Goal: Task Accomplishment & Management: Use online tool/utility

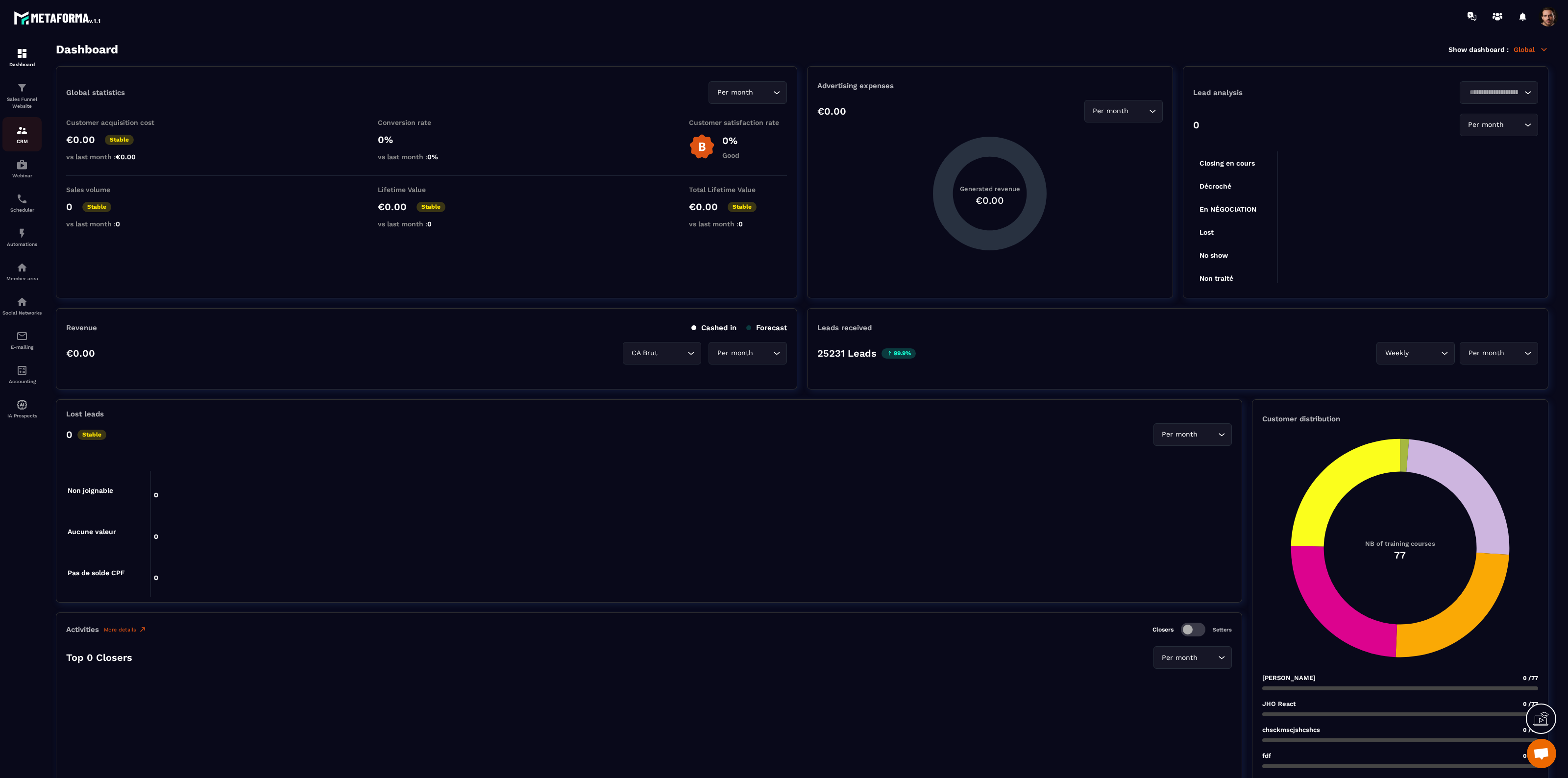
click at [14, 142] on p "CRM" at bounding box center [22, 141] width 39 height 5
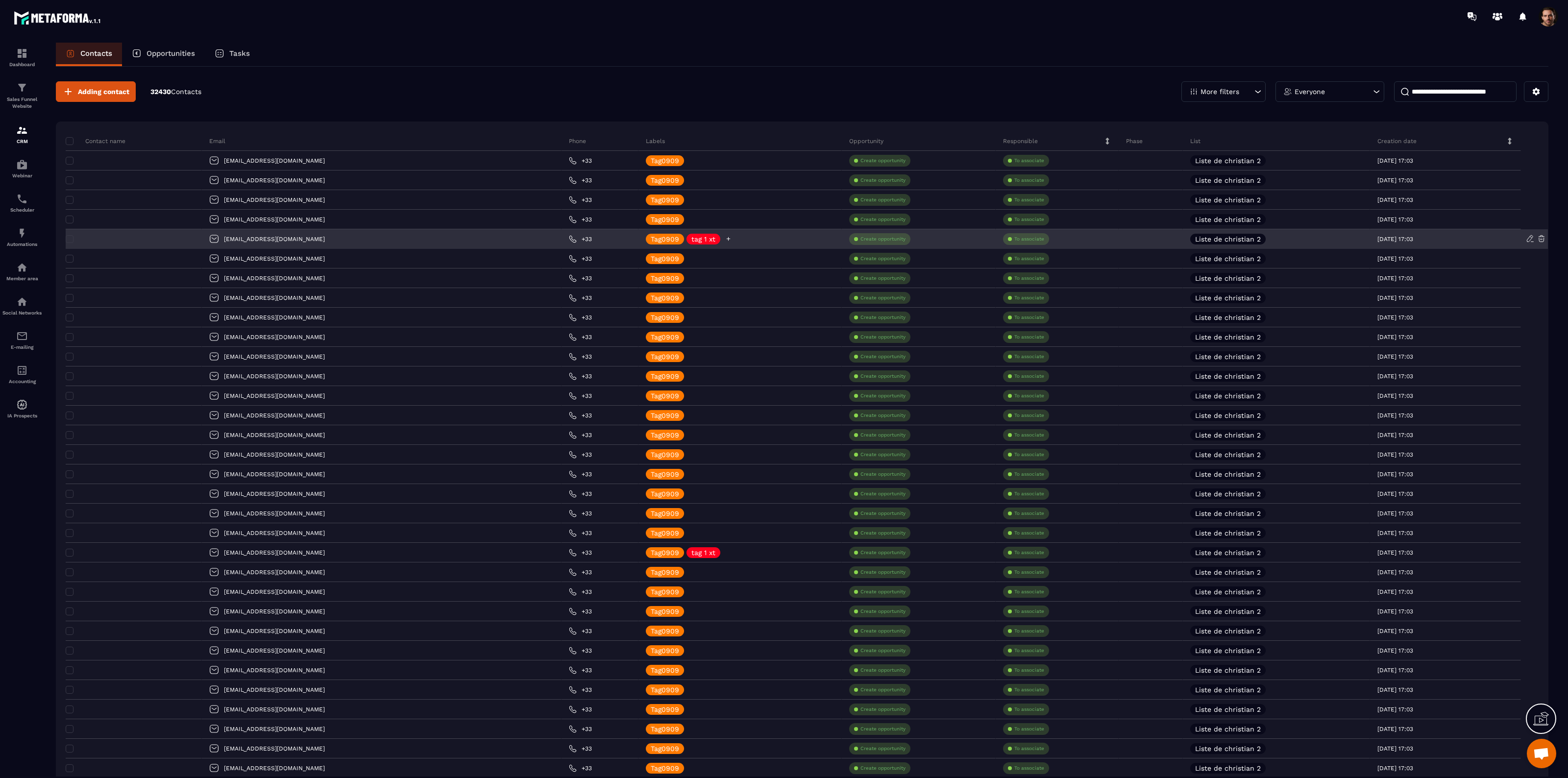
click at [725, 237] on icon at bounding box center [728, 239] width 6 height 6
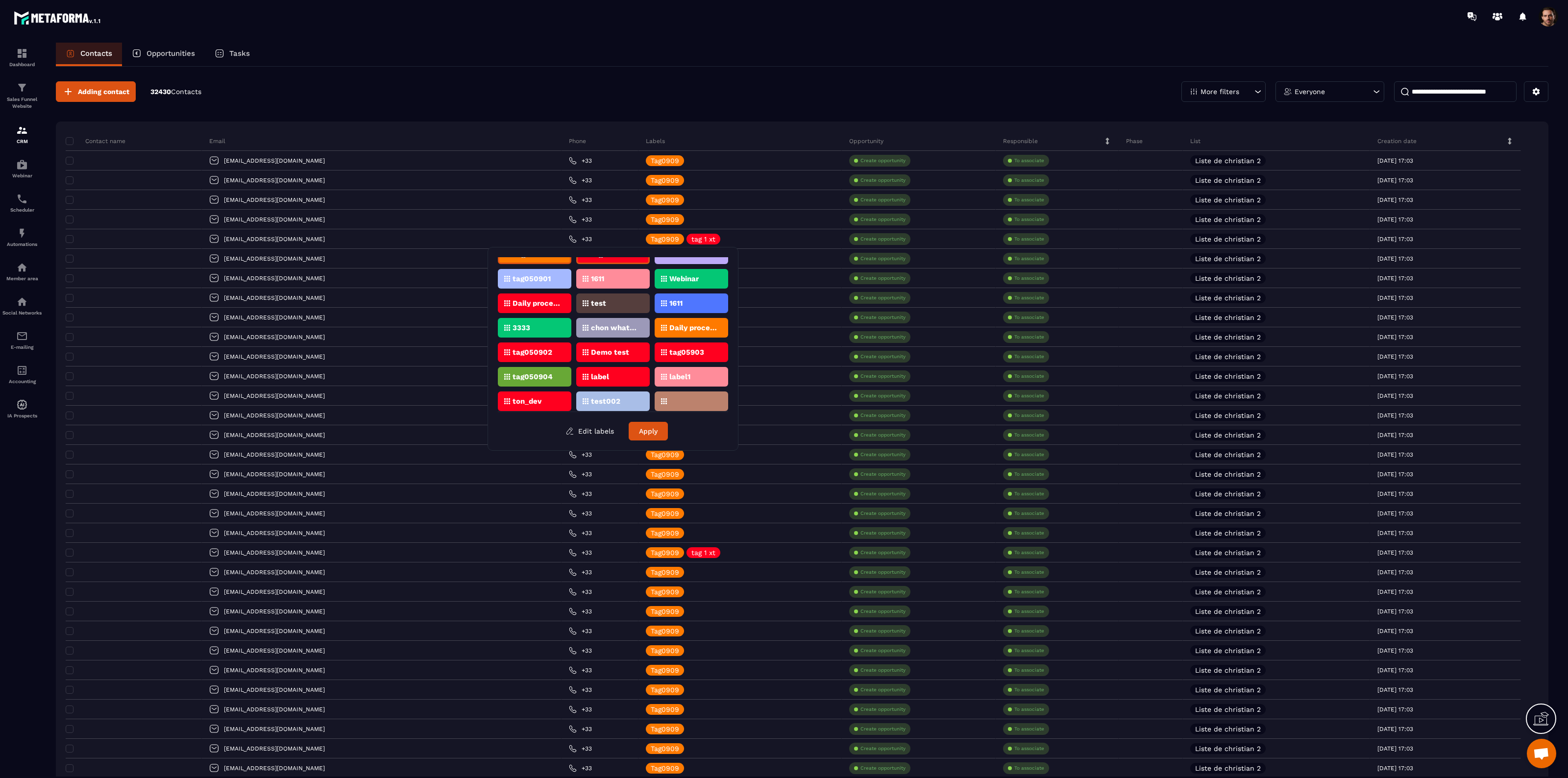
scroll to position [16, 0]
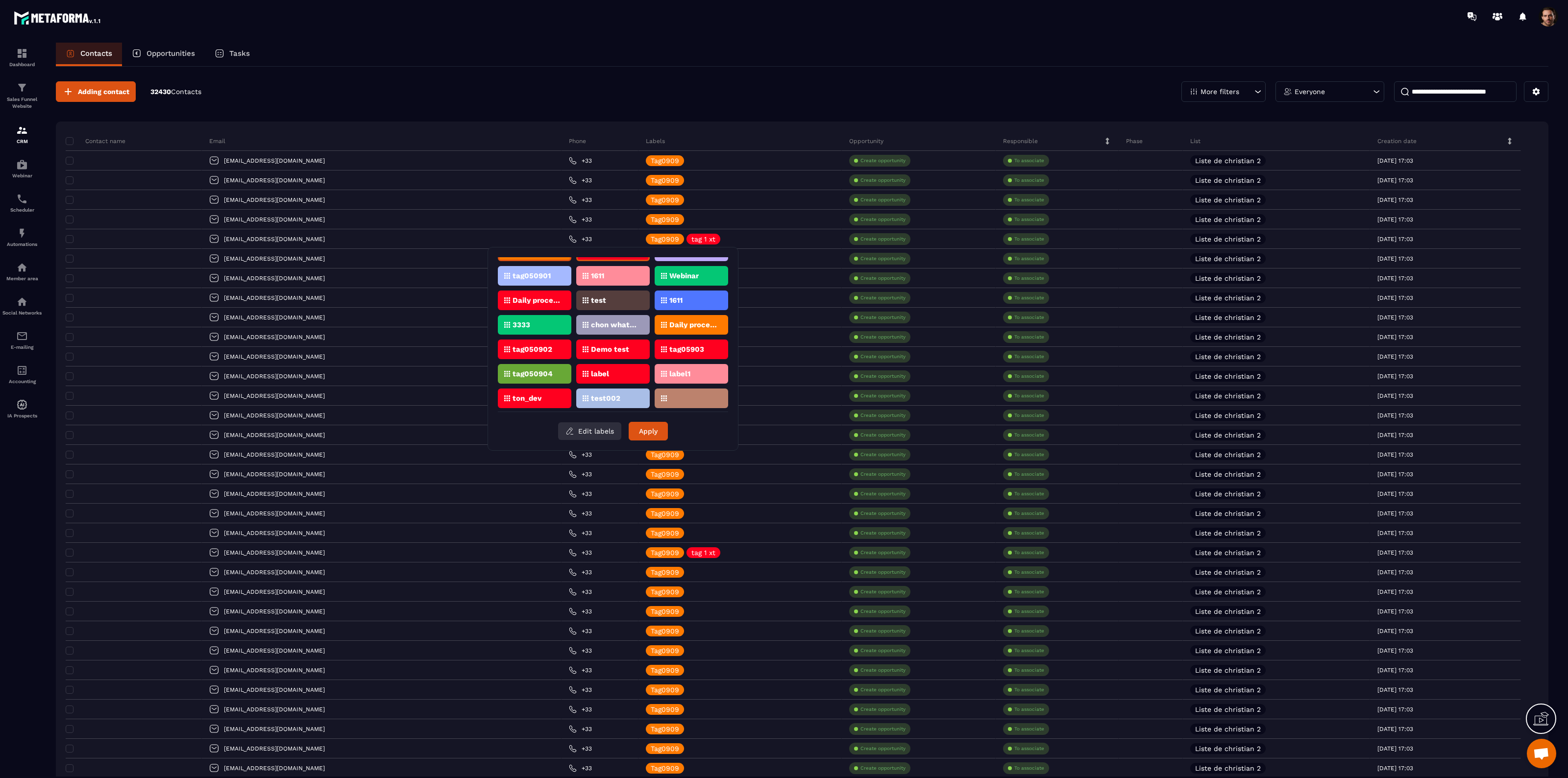
click at [594, 435] on button "Edit labels" at bounding box center [590, 431] width 63 height 18
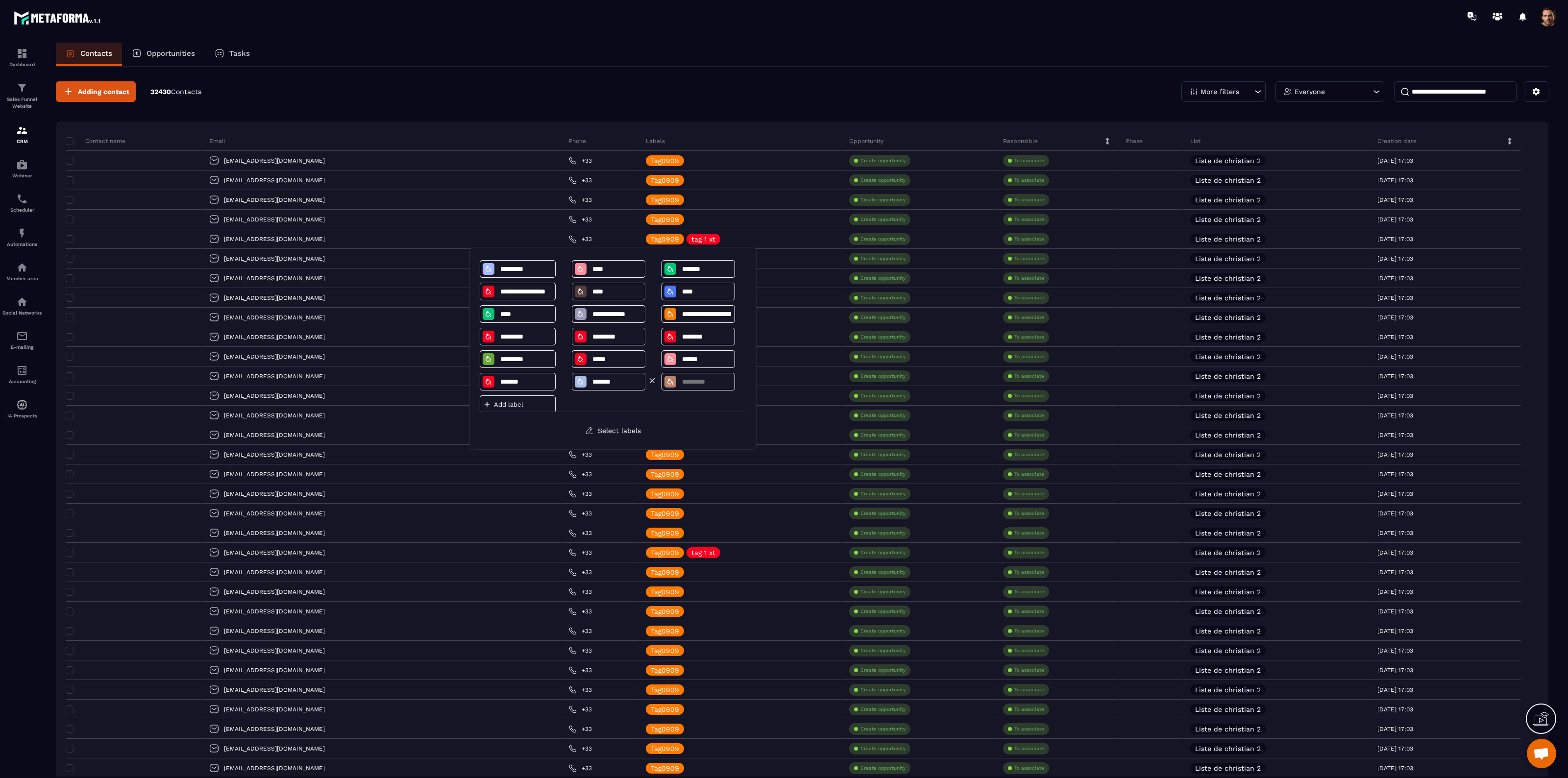
scroll to position [30, 0]
click at [521, 392] on p "Add label" at bounding box center [523, 396] width 59 height 7
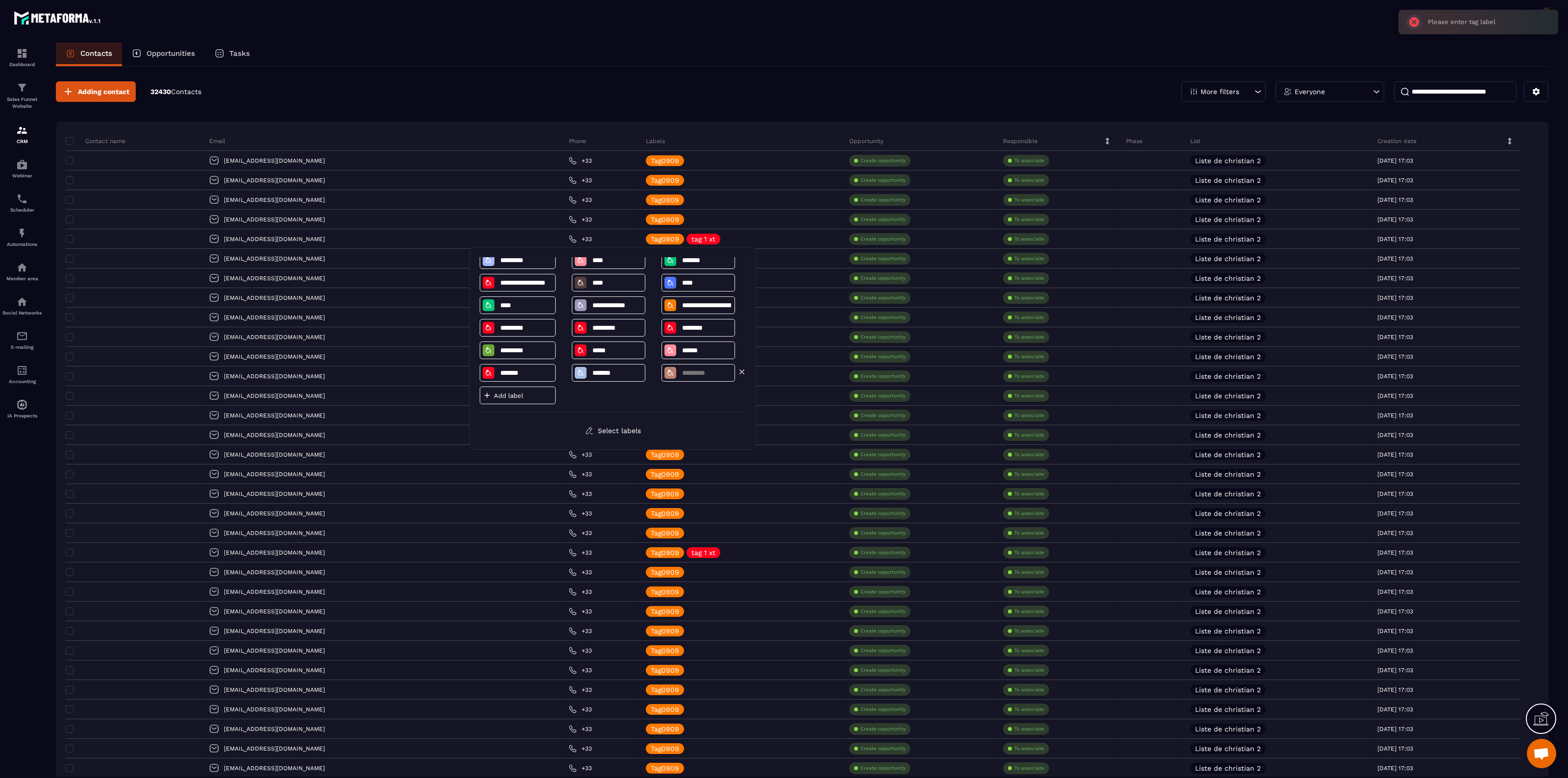
click at [698, 375] on input at bounding box center [707, 373] width 51 height 9
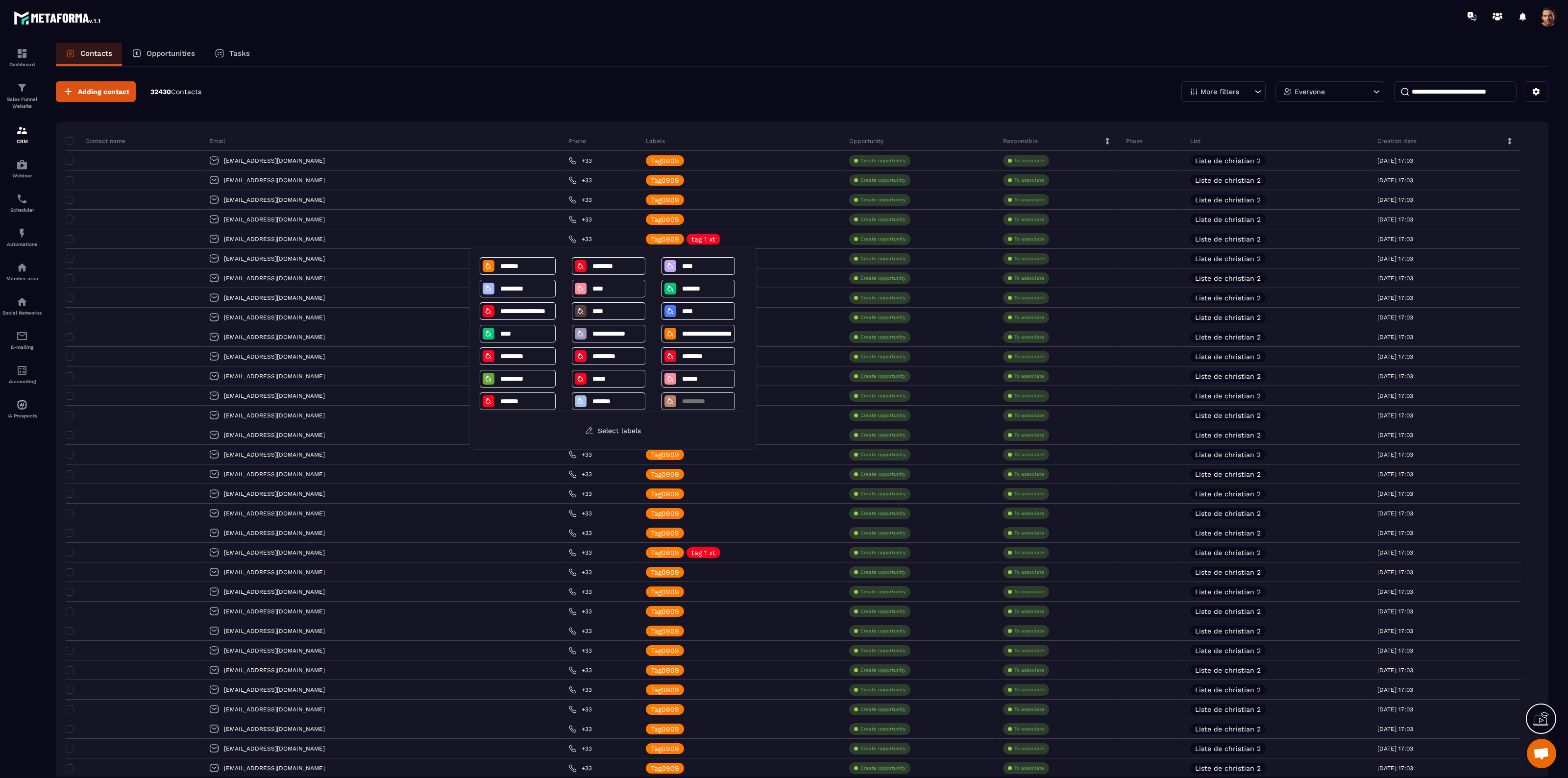
scroll to position [30, 0]
